Goal: Information Seeking & Learning: Find specific fact

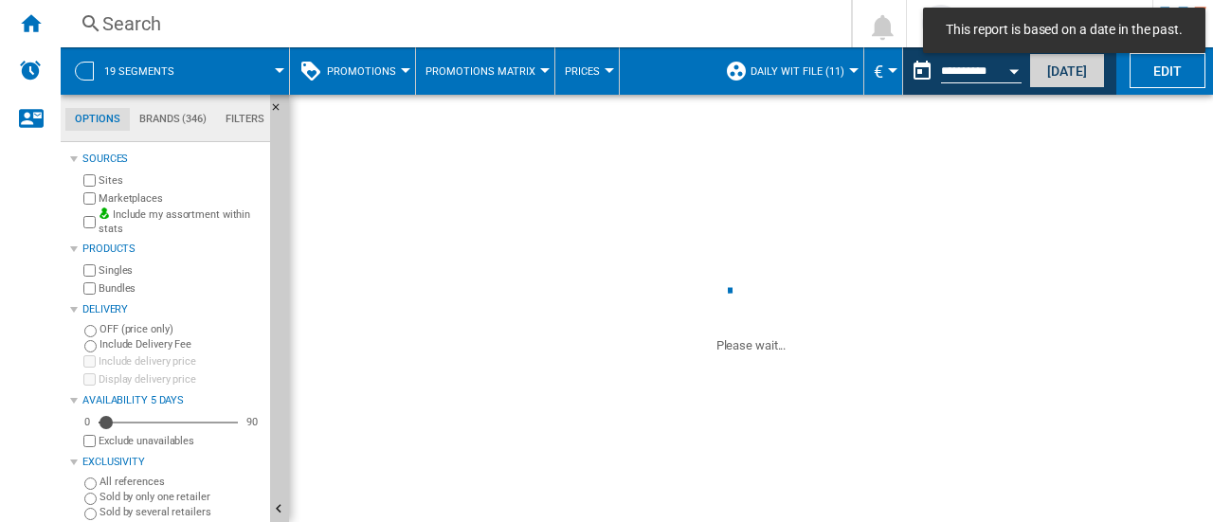
click at [1080, 73] on button "[DATE]" at bounding box center [1067, 70] width 76 height 35
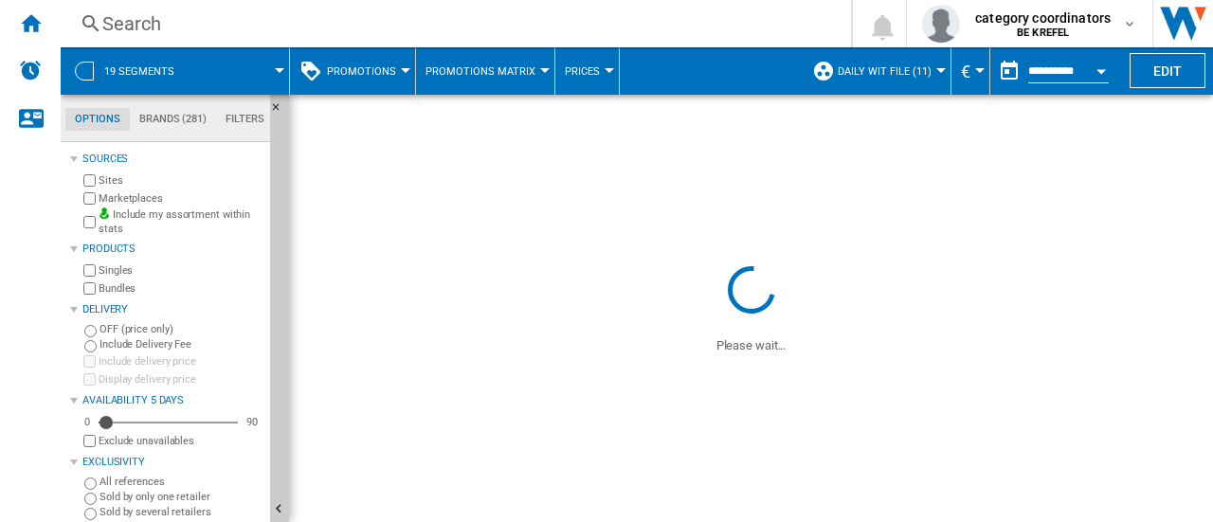
click at [389, 58] on button "Promotions" at bounding box center [366, 70] width 79 height 47
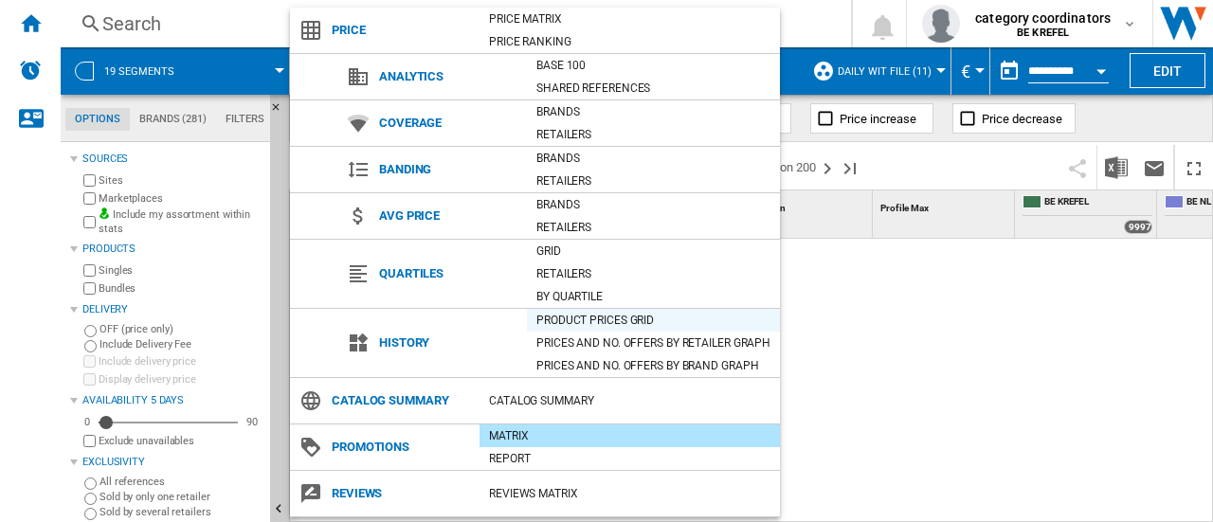
click at [580, 314] on div "Product prices grid" at bounding box center [653, 320] width 253 height 19
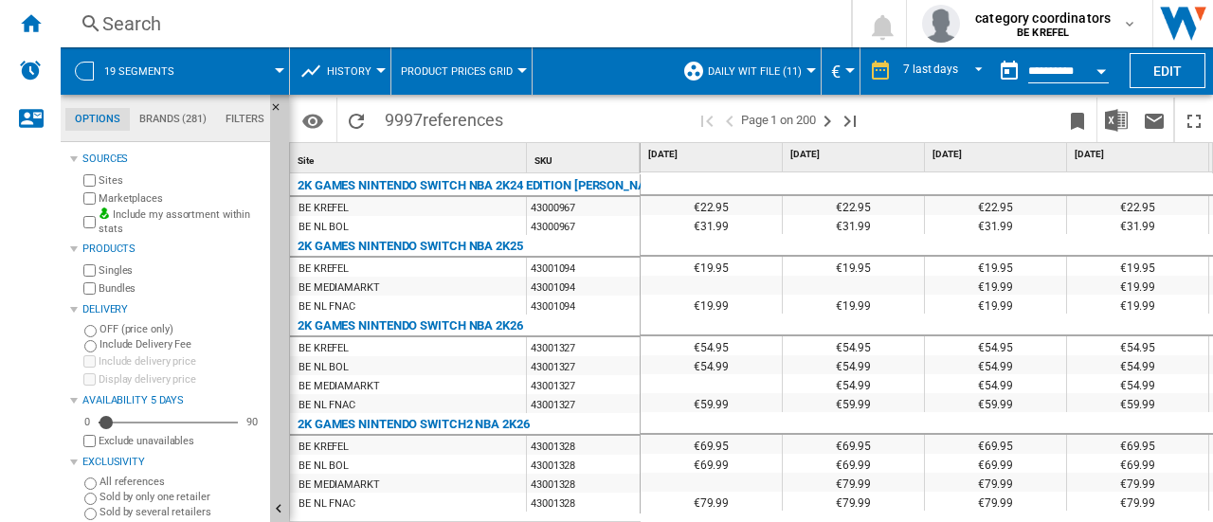
click at [115, 25] on div "Search" at bounding box center [451, 23] width 699 height 27
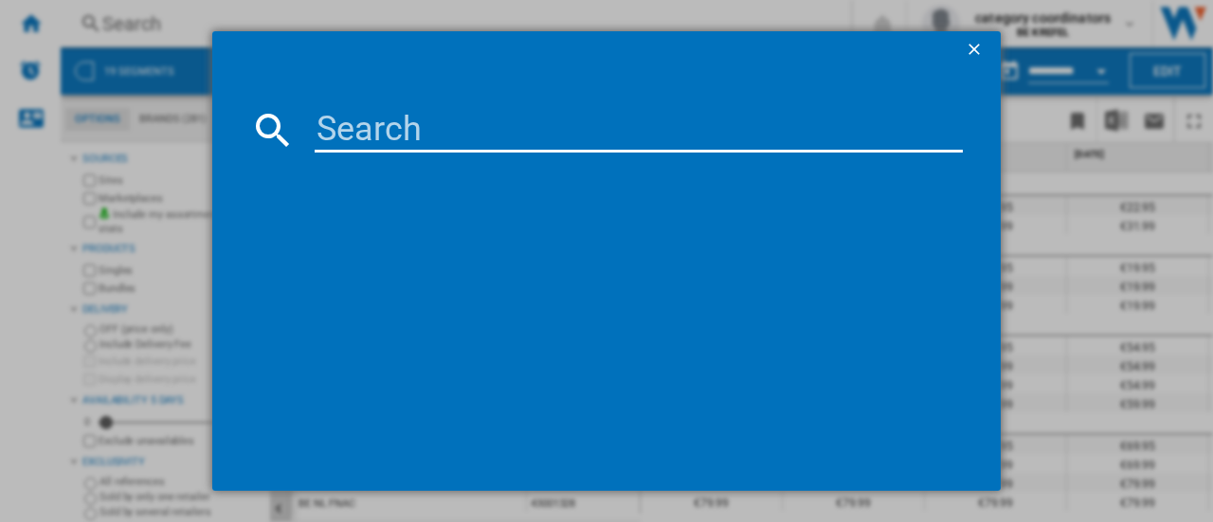
click at [374, 122] on input at bounding box center [639, 129] width 648 height 45
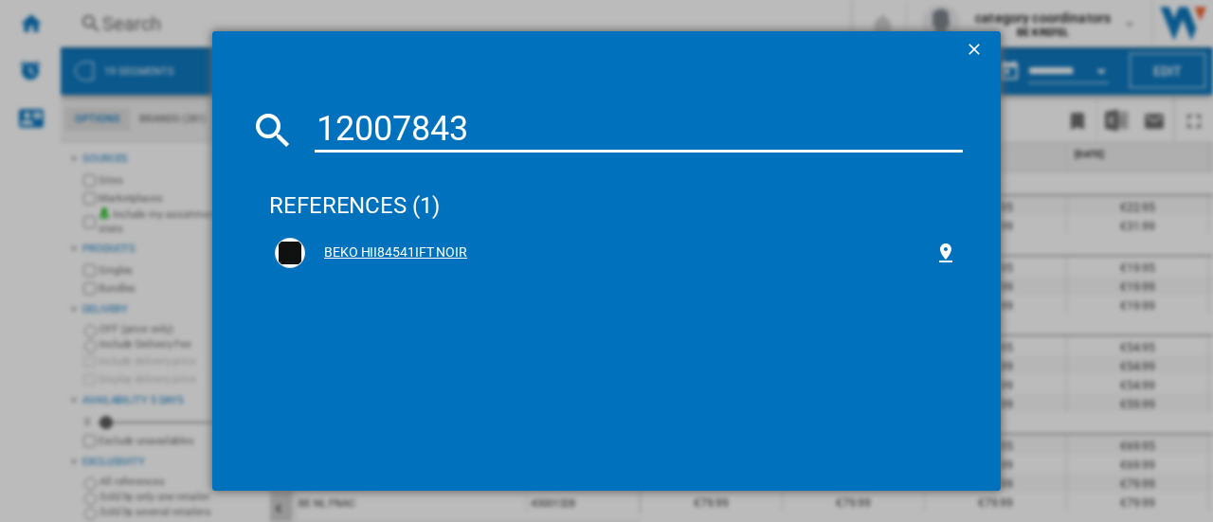
type input "12007843"
click at [401, 252] on div "BEKO HII84541IFT NOIR" at bounding box center [619, 253] width 629 height 19
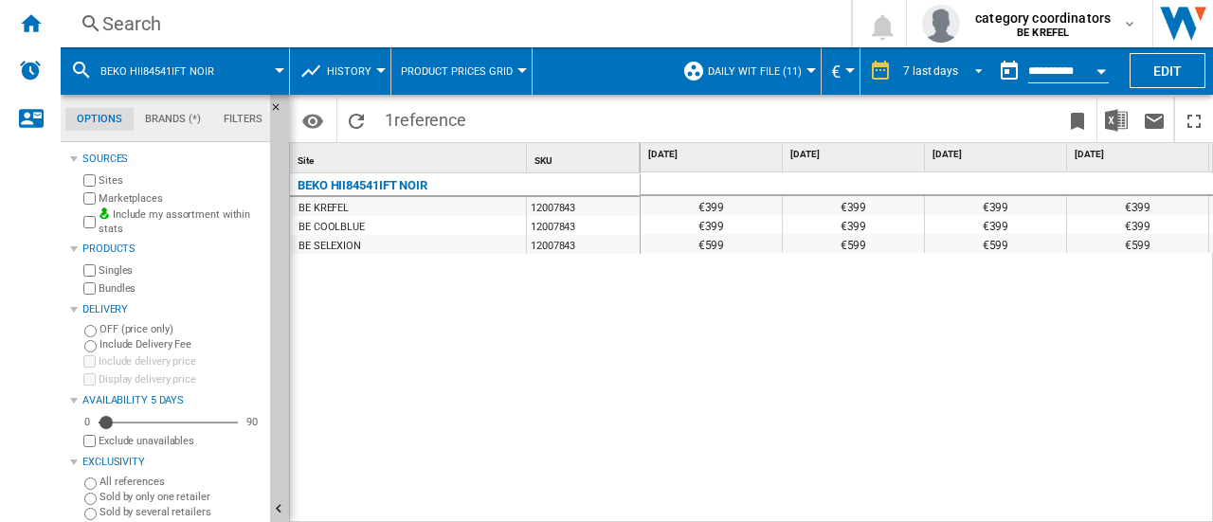
click at [965, 77] on md-select-value "7 last days" at bounding box center [945, 71] width 89 height 28
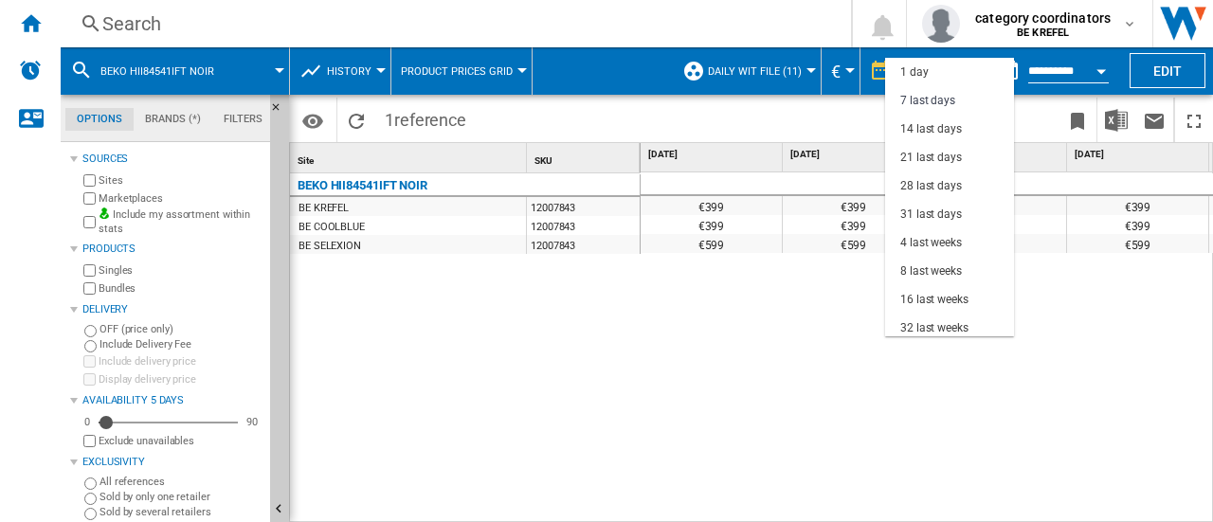
scroll to position [28, 0]
click at [929, 239] on div "8 last weeks" at bounding box center [931, 243] width 62 height 16
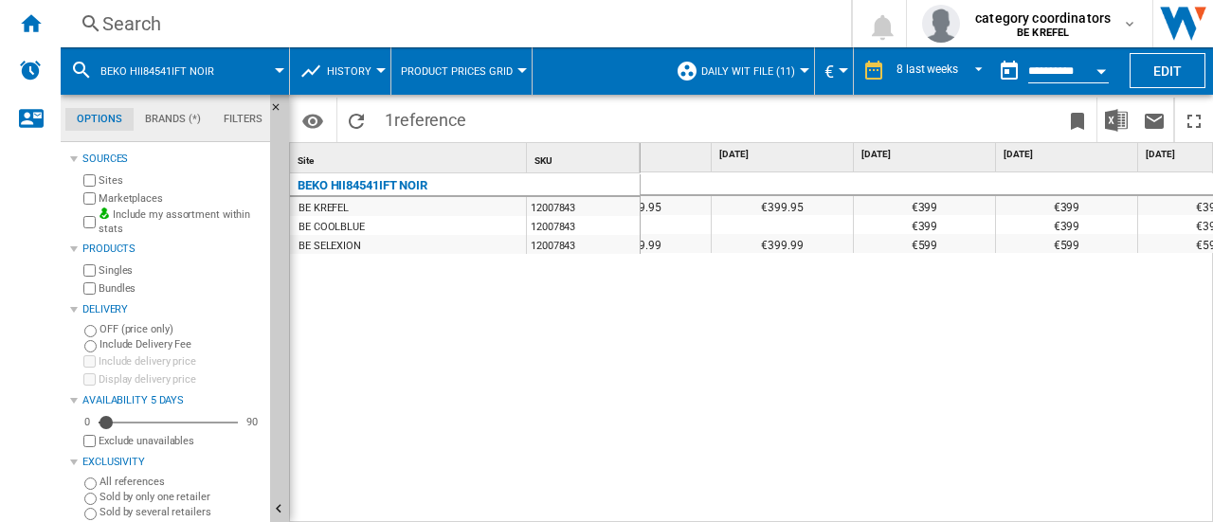
click at [524, 327] on div "BEKO HII84541IFT NOIR BE KREFEL 12007843 BE COOLBLUE 12007843 BE SELEXION 12007…" at bounding box center [465, 343] width 351 height 340
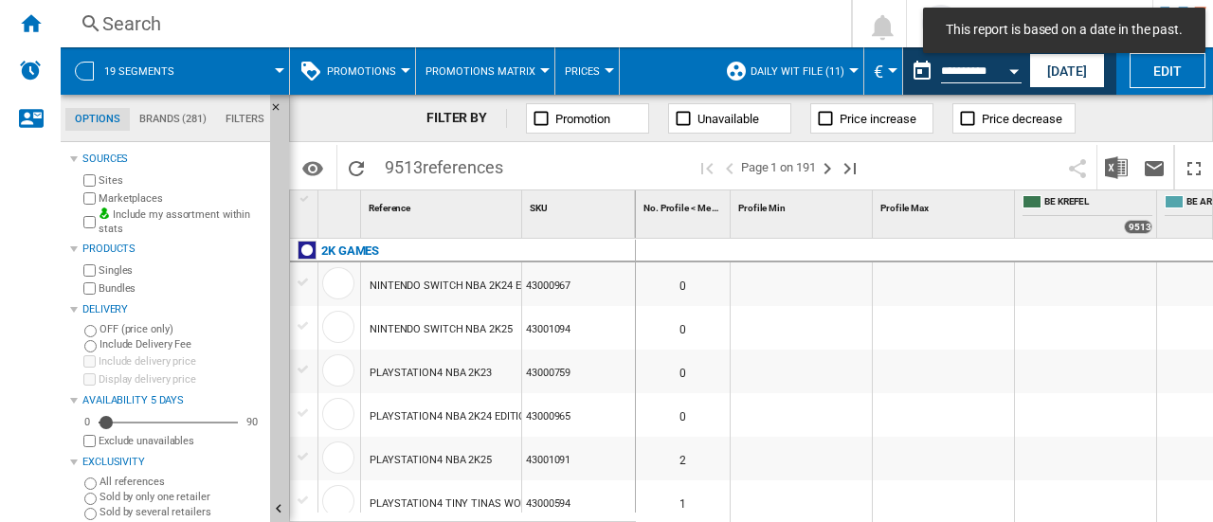
click at [344, 66] on span "Promotions" at bounding box center [361, 71] width 69 height 12
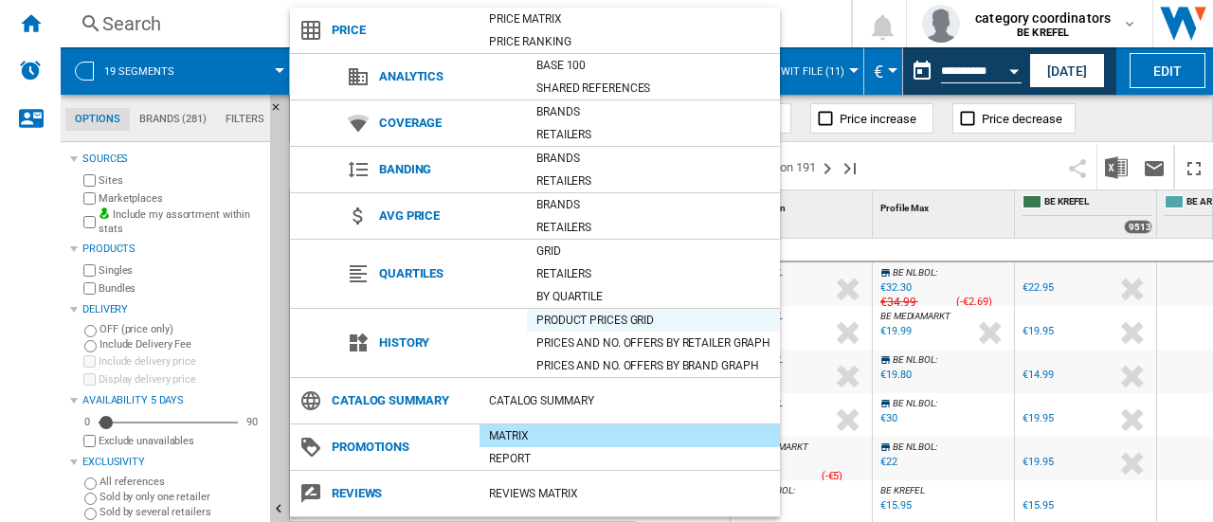
click at [586, 319] on div "Product prices grid" at bounding box center [653, 320] width 253 height 19
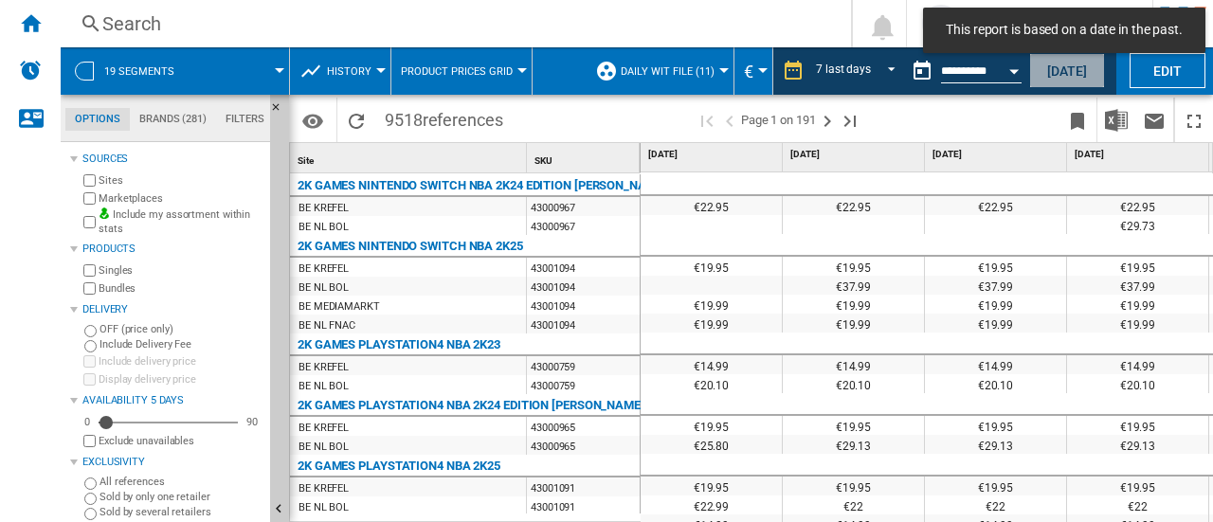
click at [1067, 66] on button "[DATE]" at bounding box center [1067, 70] width 76 height 35
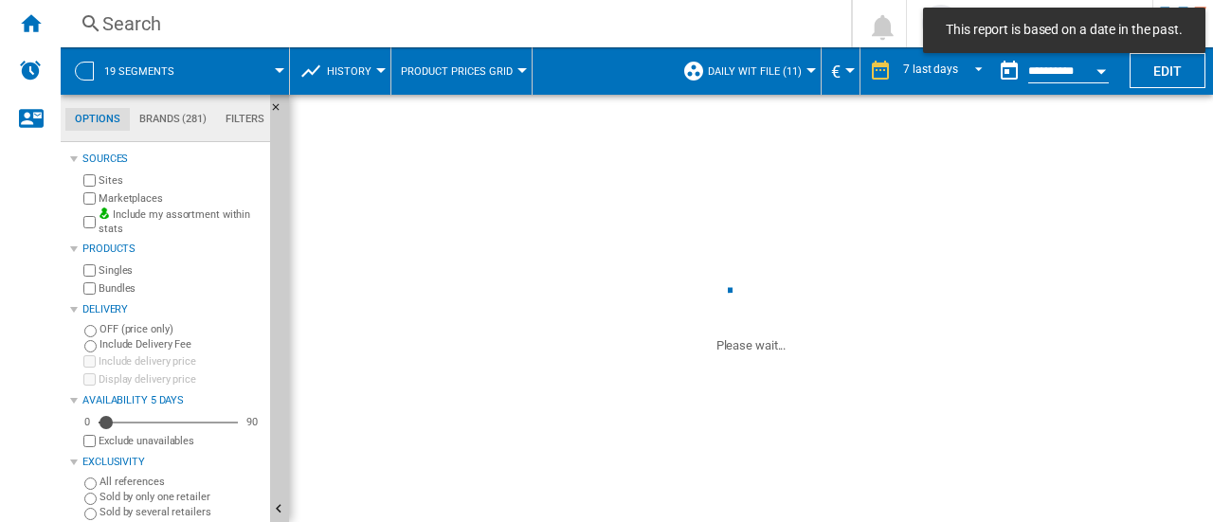
click at [239, 19] on div "Search" at bounding box center [451, 23] width 699 height 27
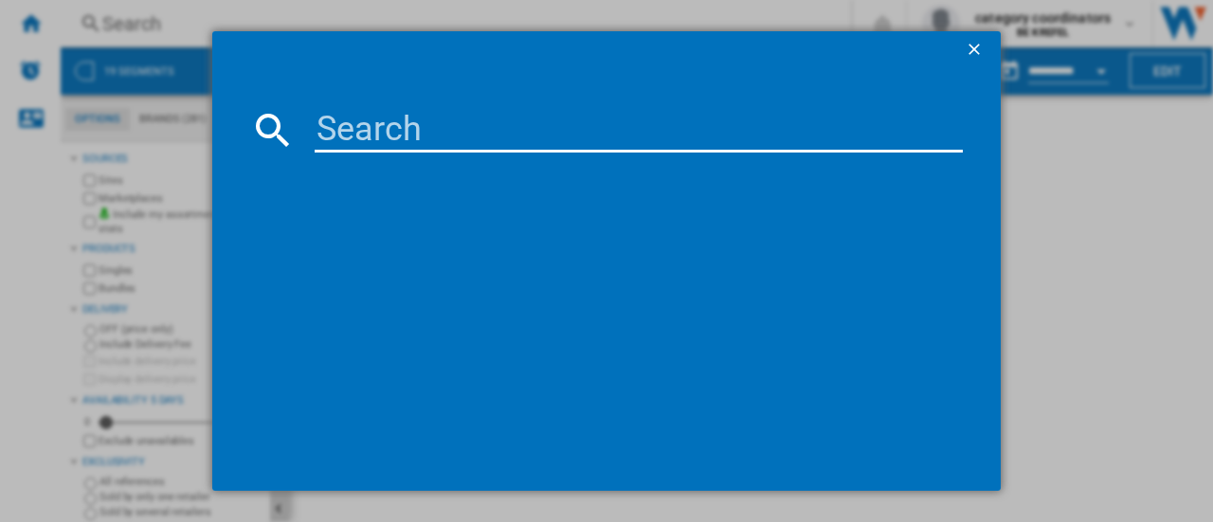
click at [385, 128] on input at bounding box center [639, 129] width 648 height 45
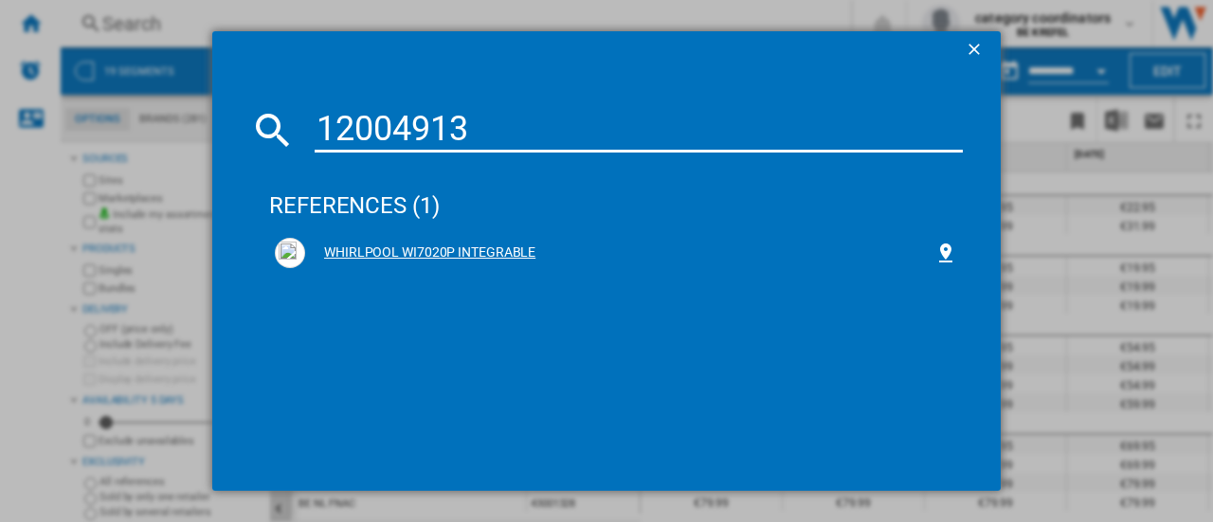
type input "12004913"
click at [387, 251] on div "WHIRLPOOL WI7020P INTEGRABLE" at bounding box center [619, 253] width 629 height 19
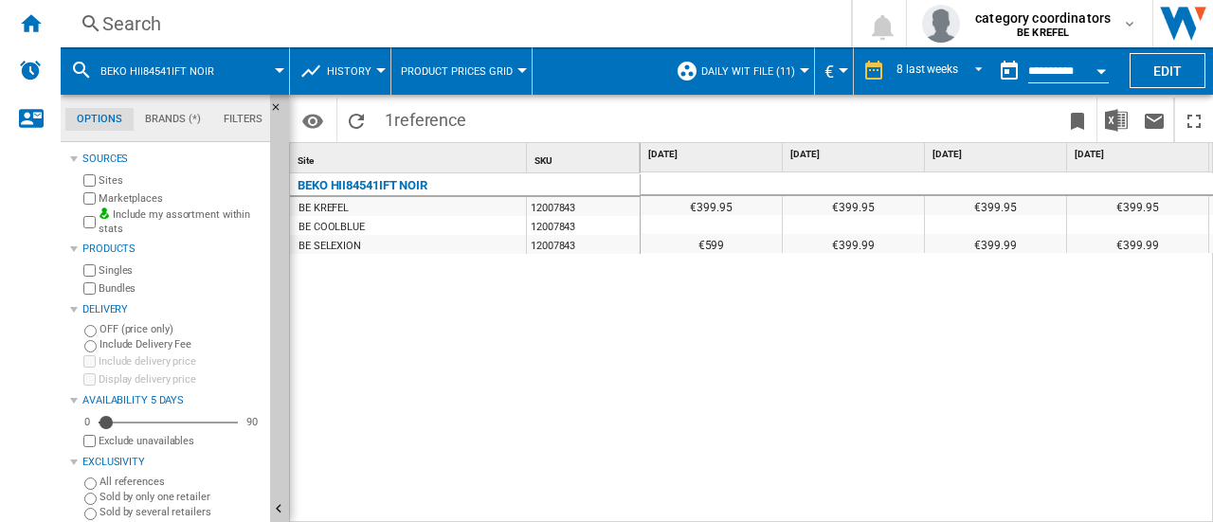
scroll to position [0, 640]
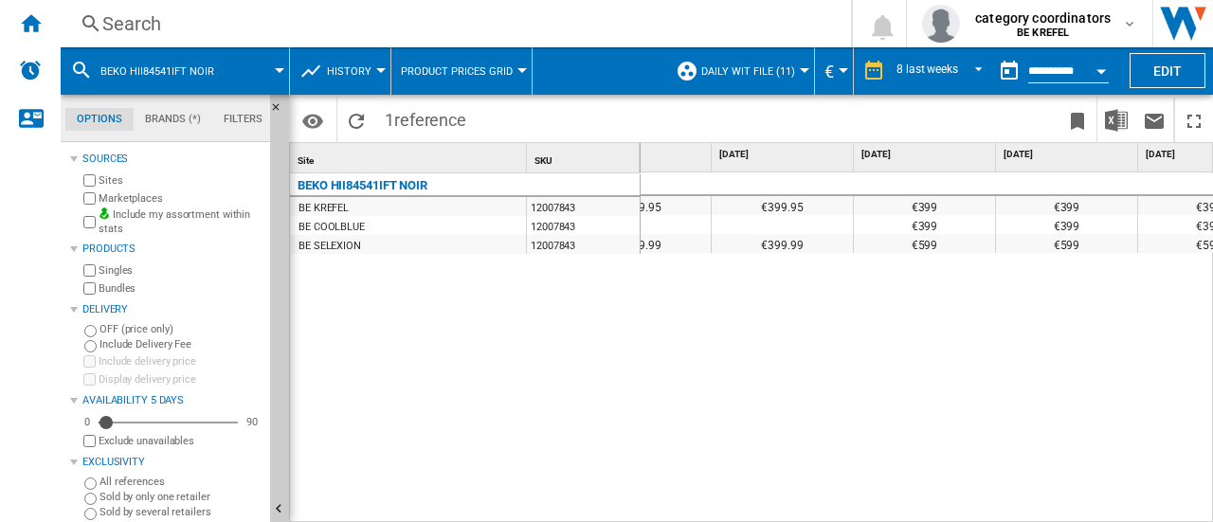
click at [121, 31] on div "Search" at bounding box center [451, 23] width 699 height 27
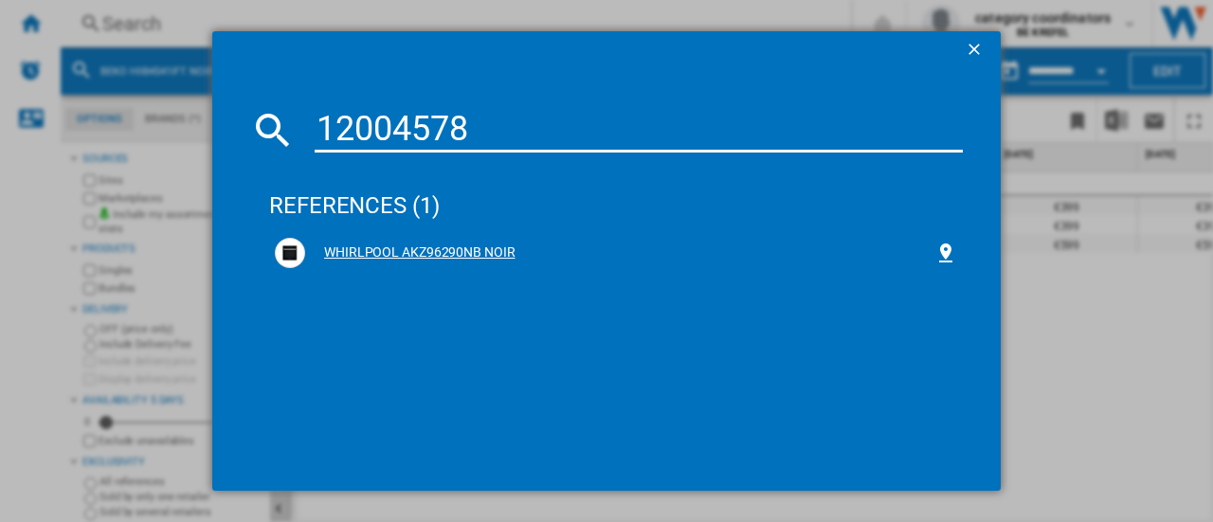
type input "12004578"
click at [379, 244] on div "WHIRLPOOL AKZ96290NB NOIR" at bounding box center [619, 253] width 629 height 19
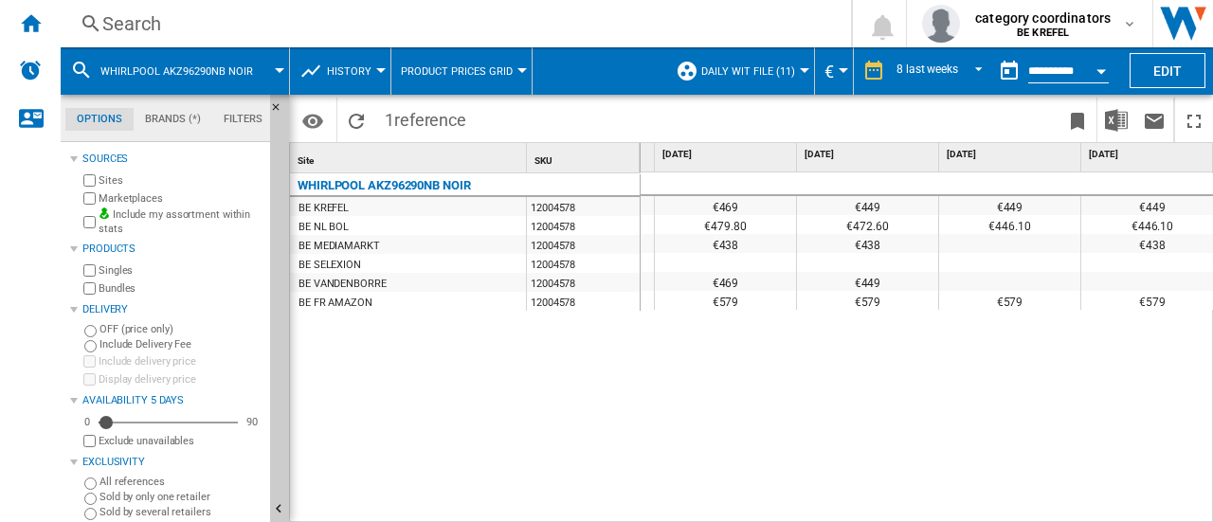
scroll to position [0, 706]
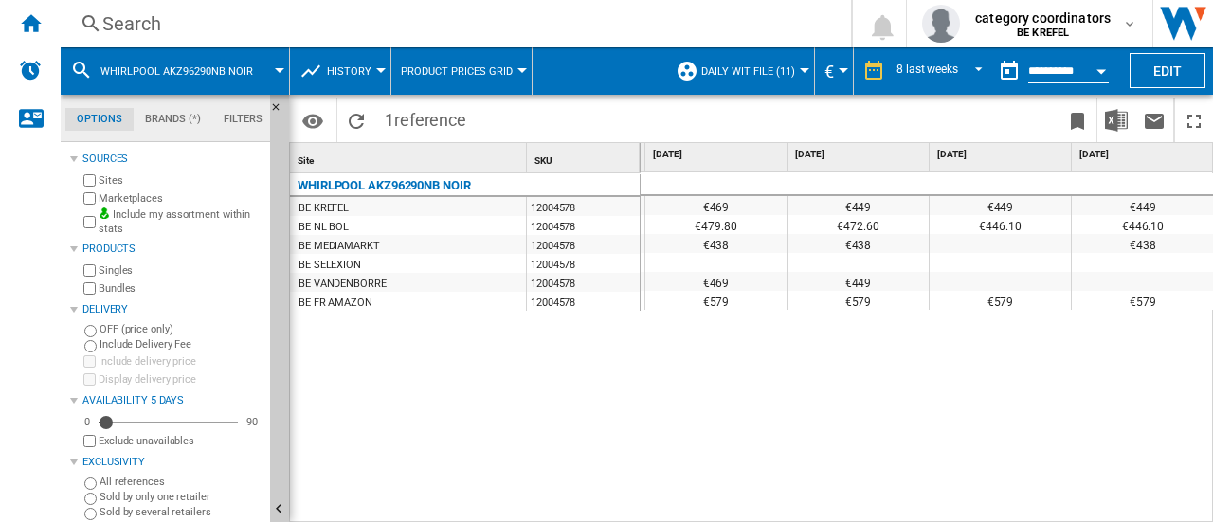
click at [1130, 207] on div "€449" at bounding box center [1143, 205] width 142 height 19
click at [1139, 227] on div "€446.10" at bounding box center [1143, 224] width 142 height 19
click at [1157, 252] on div "€438" at bounding box center [1143, 243] width 142 height 19
drag, startPoint x: 369, startPoint y: 184, endPoint x: 411, endPoint y: 177, distance: 43.2
click at [411, 177] on div "WHIRLPOOL AKZ96290NB NOIR" at bounding box center [384, 185] width 173 height 23
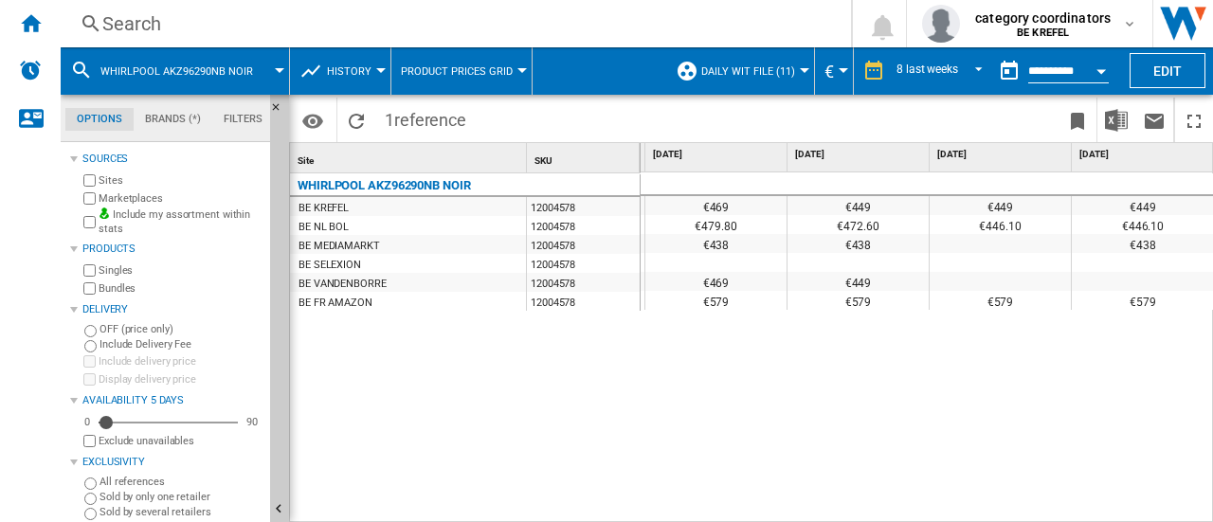
click at [82, 64] on md-icon at bounding box center [81, 70] width 23 height 23
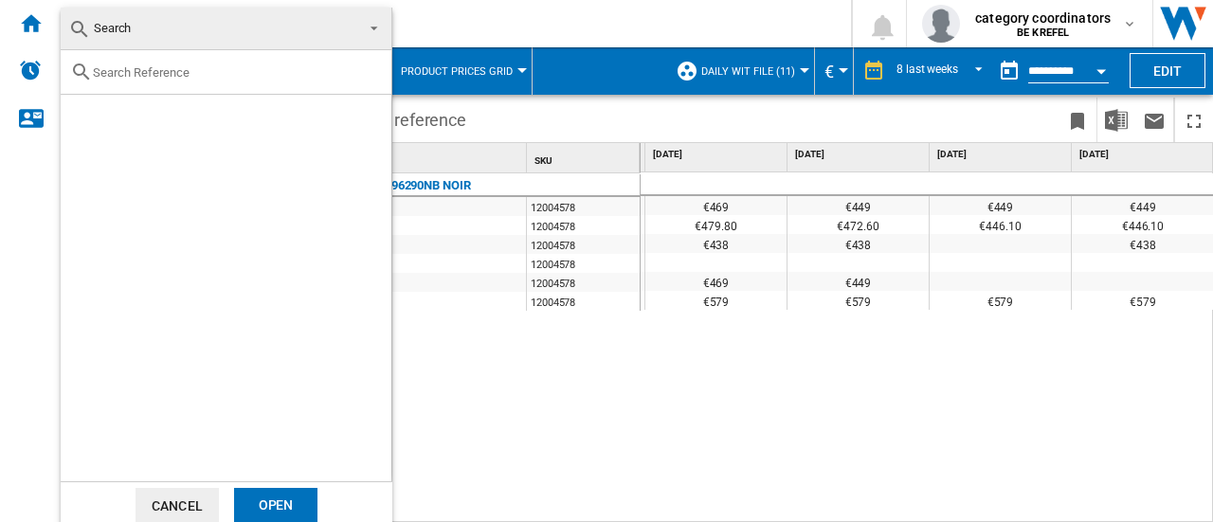
click at [164, 74] on input "text" at bounding box center [237, 72] width 289 height 14
click at [483, 9] on md-backdrop at bounding box center [606, 261] width 1213 height 522
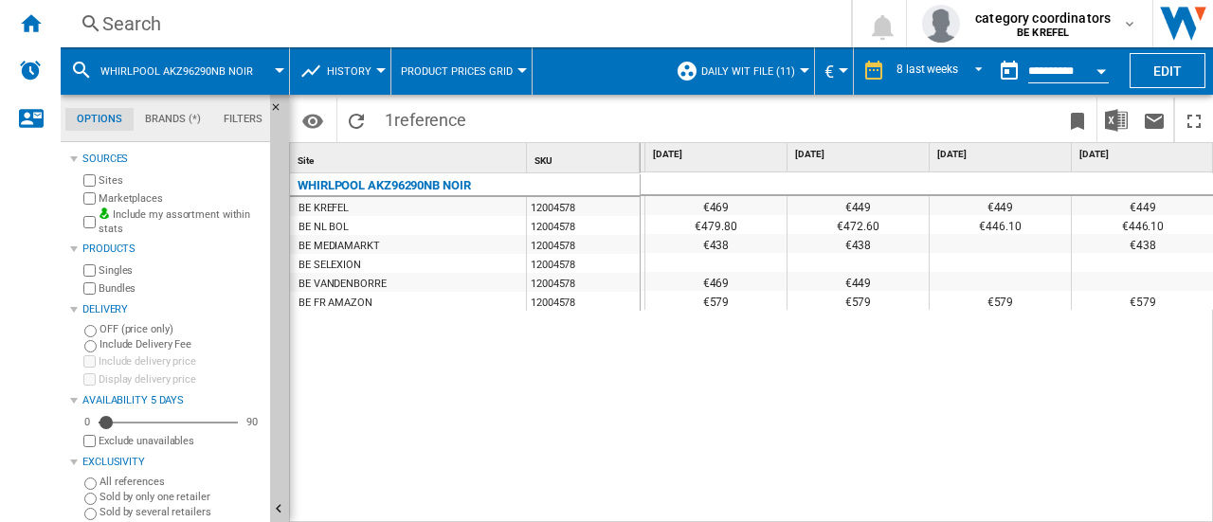
click at [158, 27] on div "Search" at bounding box center [451, 23] width 699 height 27
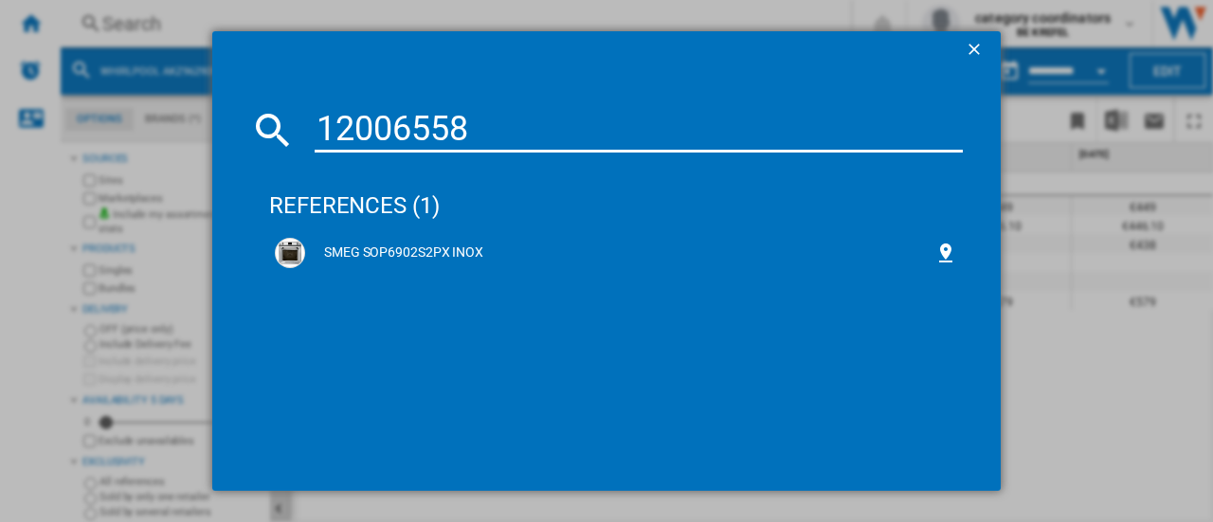
click at [459, 131] on input "12006558" at bounding box center [639, 129] width 648 height 45
type input "12006568"
click at [399, 244] on div "WHIRLPOOL WLB4060CPNE NOIR" at bounding box center [619, 253] width 629 height 19
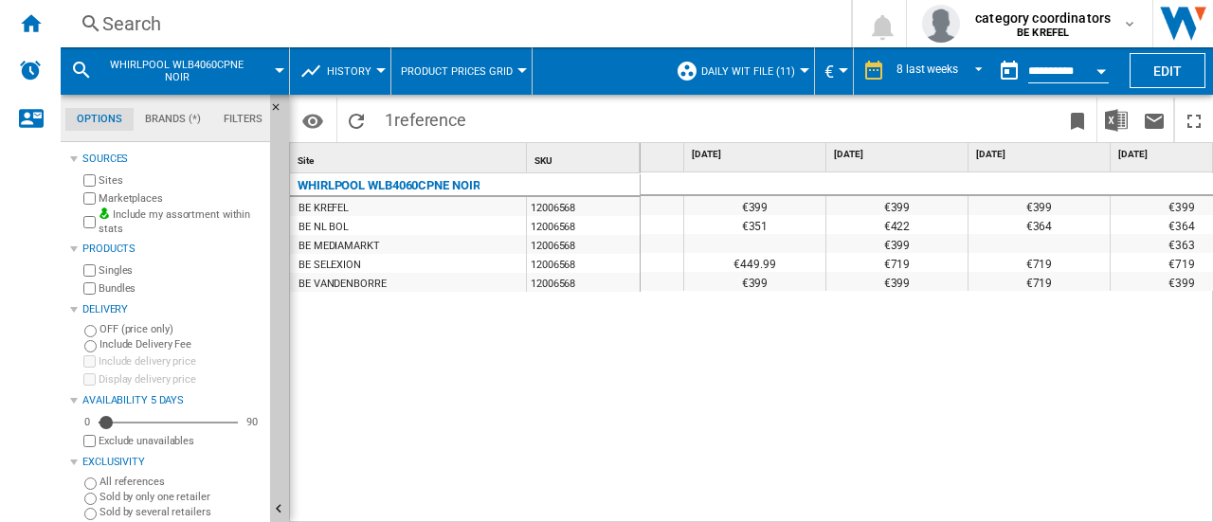
scroll to position [0, 706]
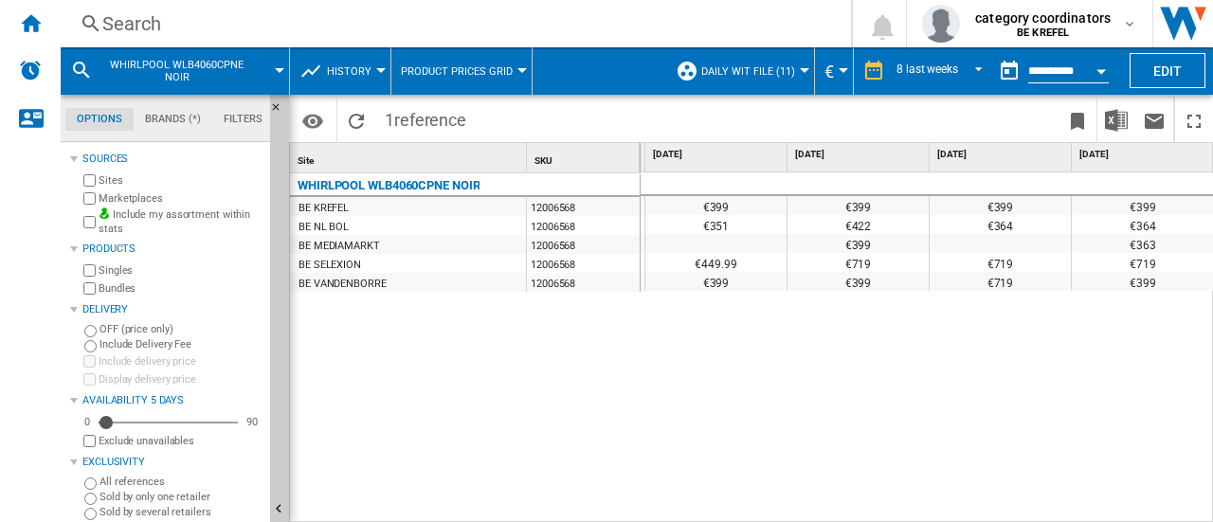
click at [1144, 247] on div "€363" at bounding box center [1143, 243] width 142 height 19
drag, startPoint x: 409, startPoint y: 364, endPoint x: 373, endPoint y: 353, distance: 37.5
click at [412, 359] on div "WHIRLPOOL WLB4060CPNE NOIR BE KREFEL 12006568 BE NL BOL 12006568 BE MEDIAMARKT …" at bounding box center [465, 343] width 351 height 340
